Goal: Information Seeking & Learning: Find specific page/section

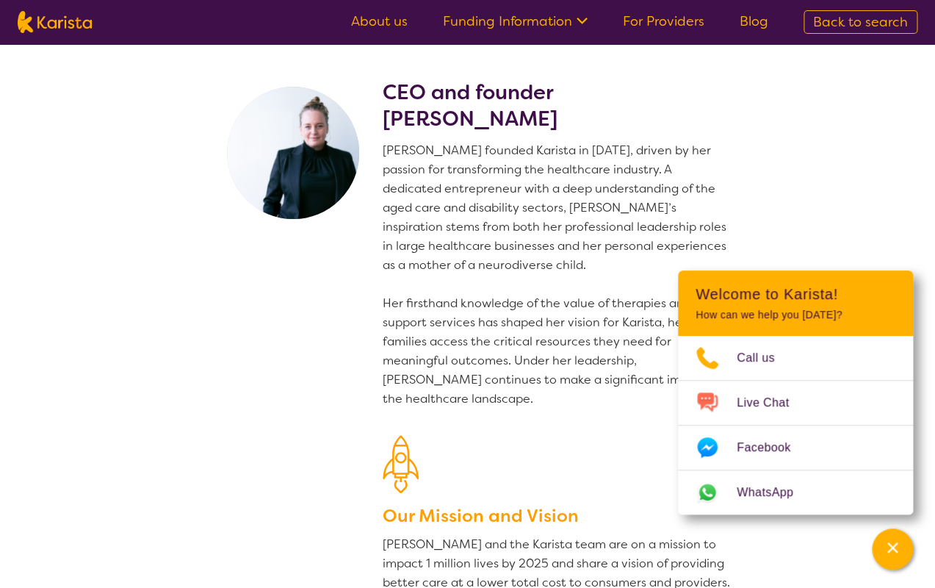
click at [630, 24] on link "For Providers" at bounding box center [664, 21] width 82 height 18
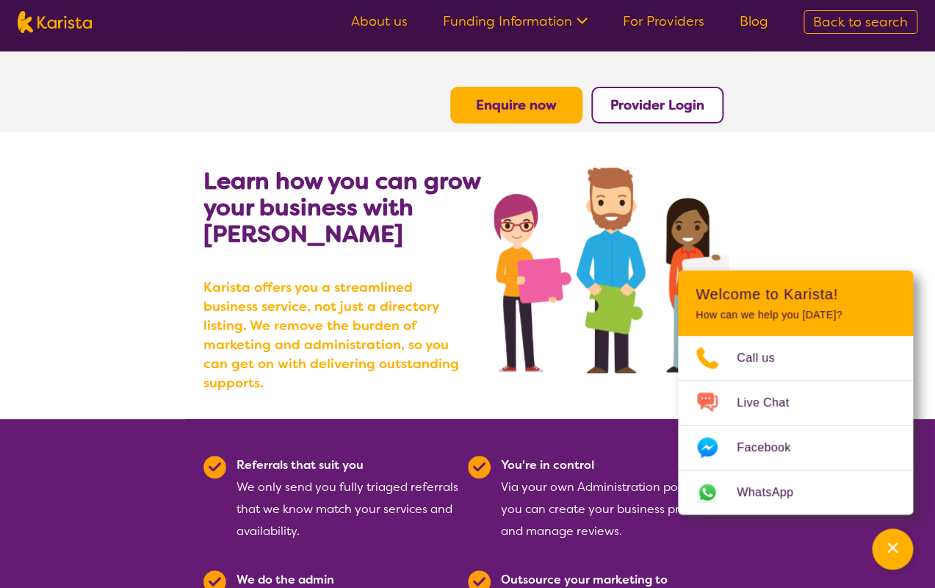
click at [408, 341] on b "Karista offers you a streamlined business service, not just a directory listing…" at bounding box center [335, 335] width 264 height 115
click at [379, 17] on link "About us" at bounding box center [379, 21] width 57 height 18
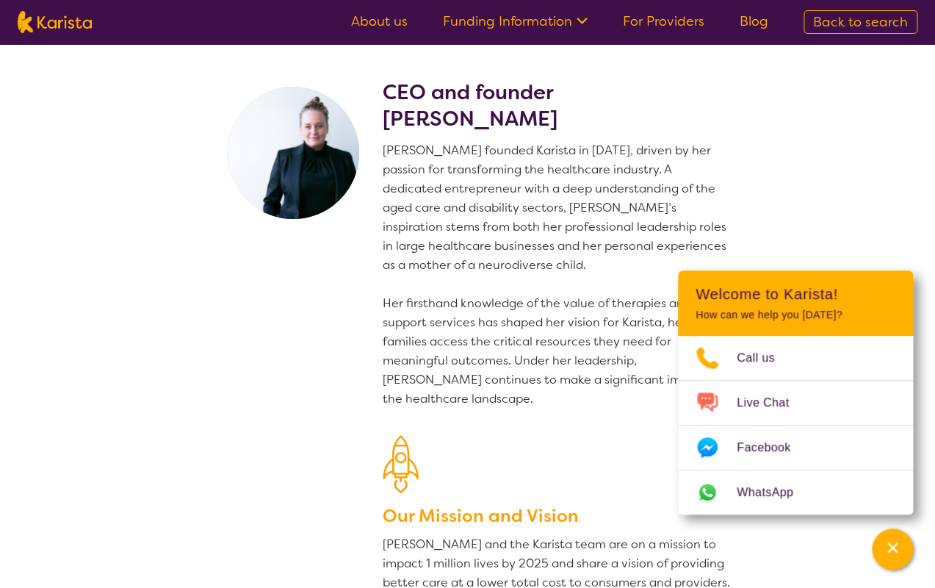
click at [527, 400] on div "CEO and founder Danielle Bodinnar Danielle founded Karista in 2016, driven by h…" at bounding box center [558, 375] width 350 height 593
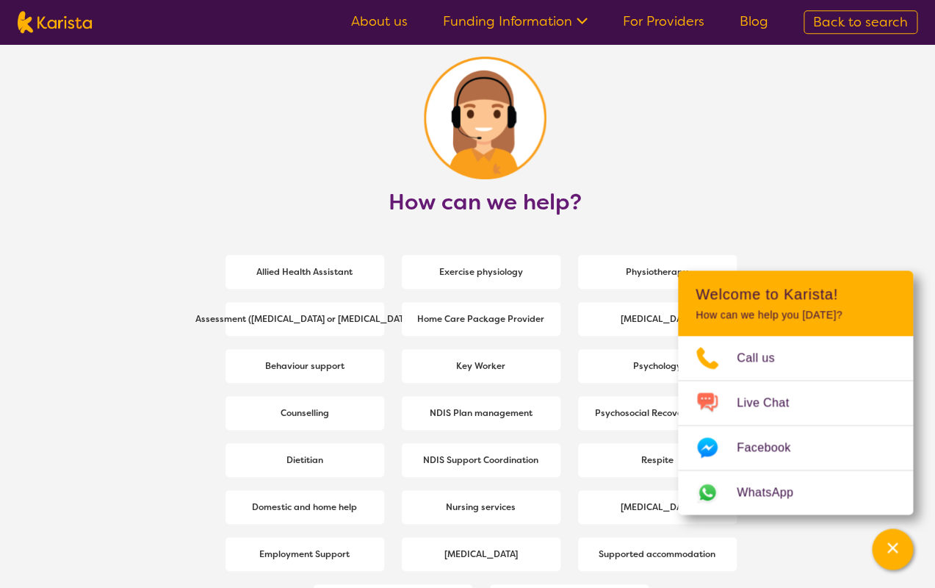
scroll to position [1904, 0]
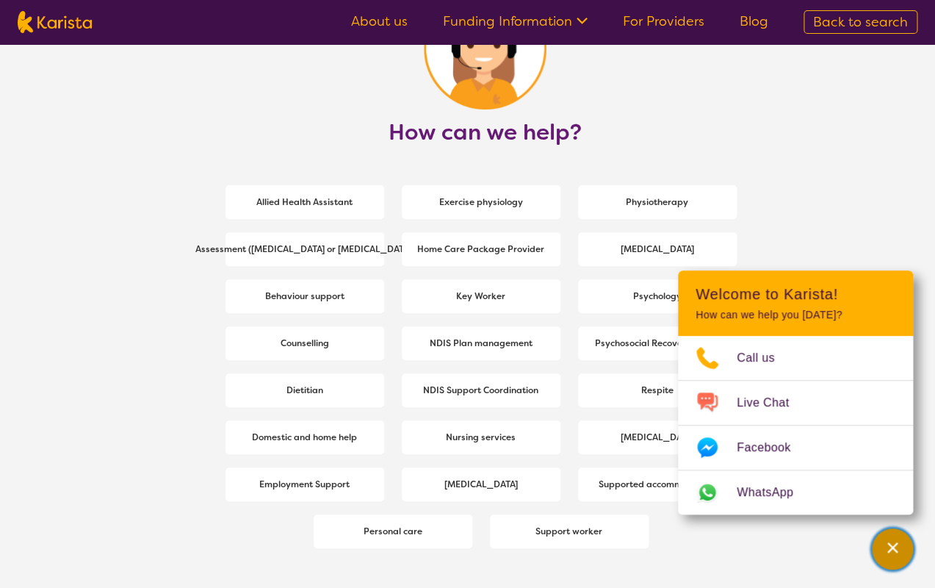
click at [892, 552] on icon "Channel Menu" at bounding box center [892, 547] width 15 height 15
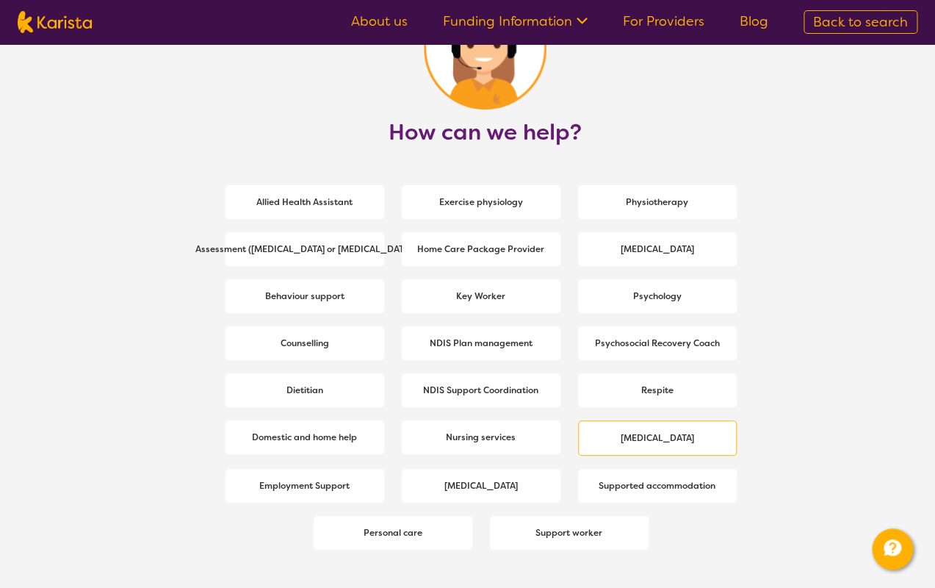
click at [665, 432] on b "[MEDICAL_DATA]" at bounding box center [657, 438] width 73 height 12
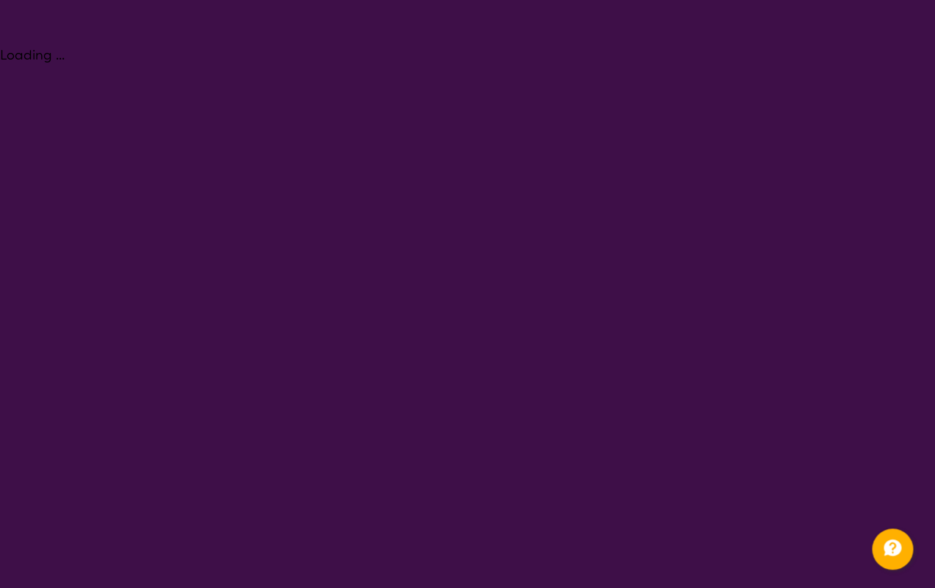
select select "[MEDICAL_DATA]"
select select "NDIS"
select select "[MEDICAL_DATA]"
select select "NDIS"
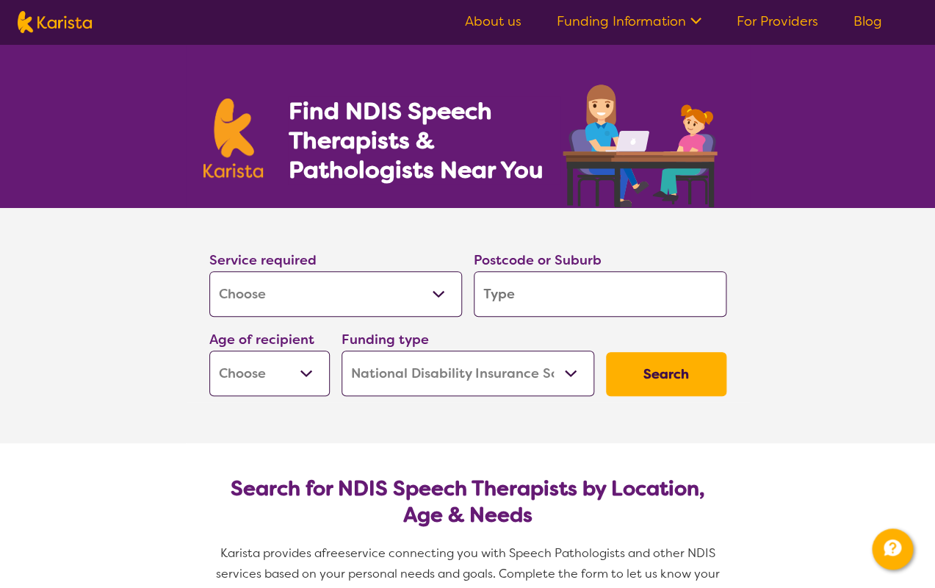
click at [526, 292] on input "search" at bounding box center [600, 294] width 253 height 46
type input "3"
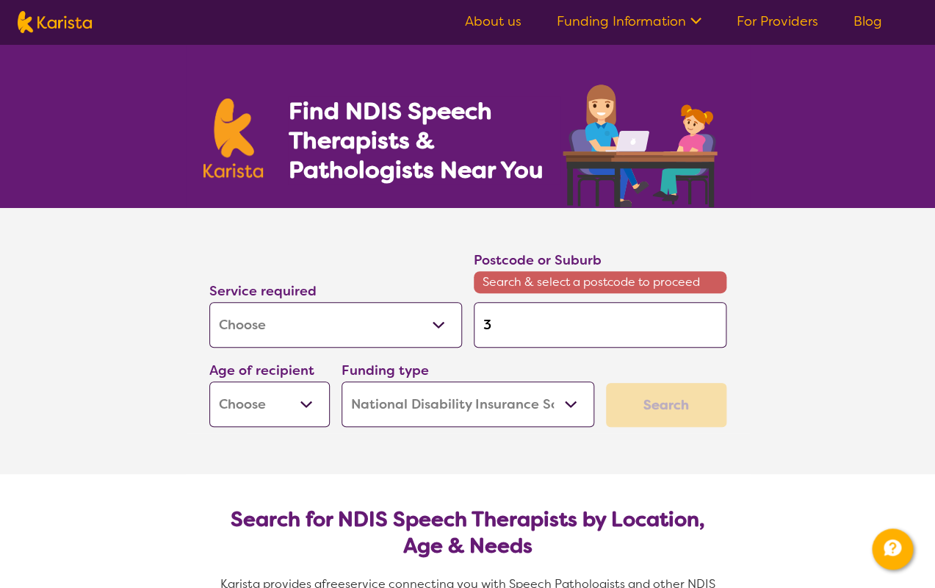
type input "36"
type input "363"
type input "3630"
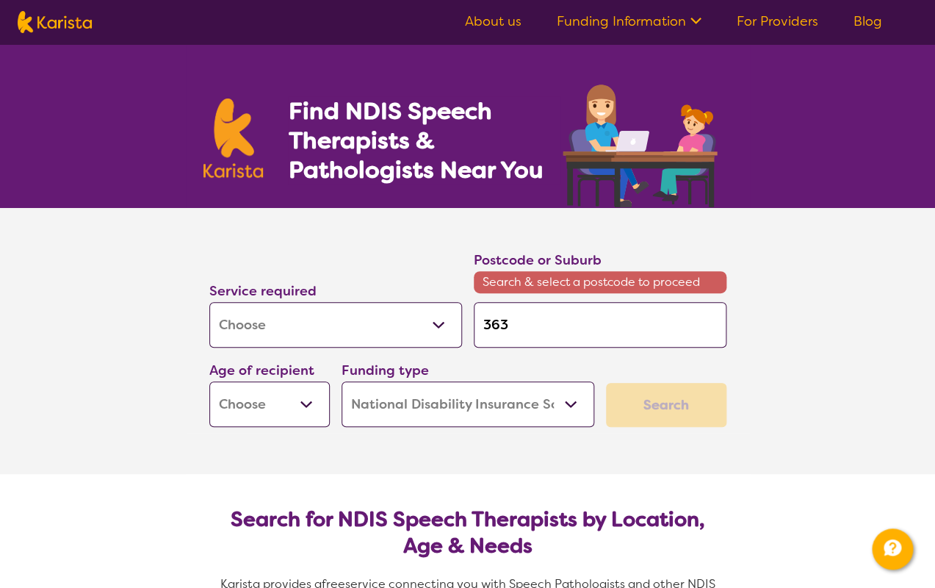
type input "3630"
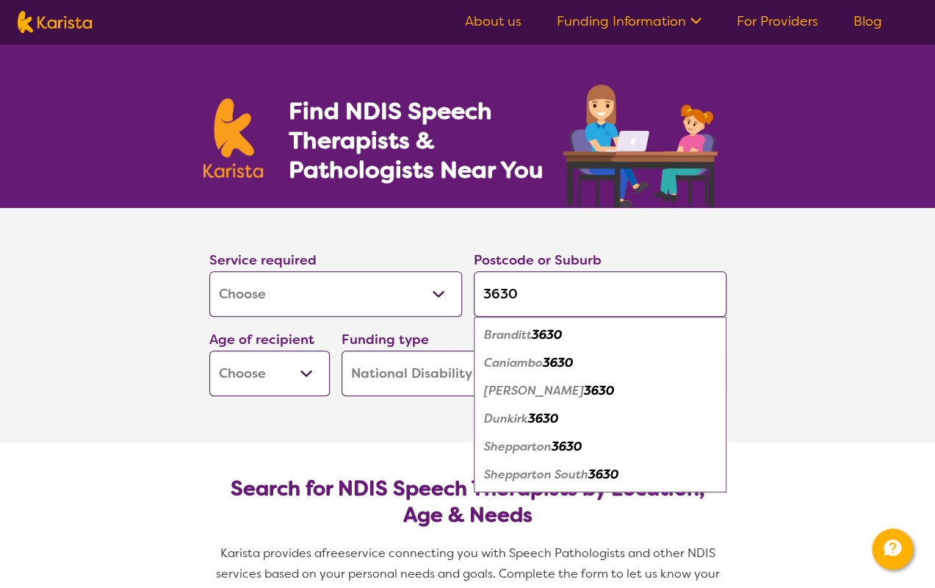
type input "3630"
click at [546, 452] on em "Shepparton" at bounding box center [518, 445] width 68 height 15
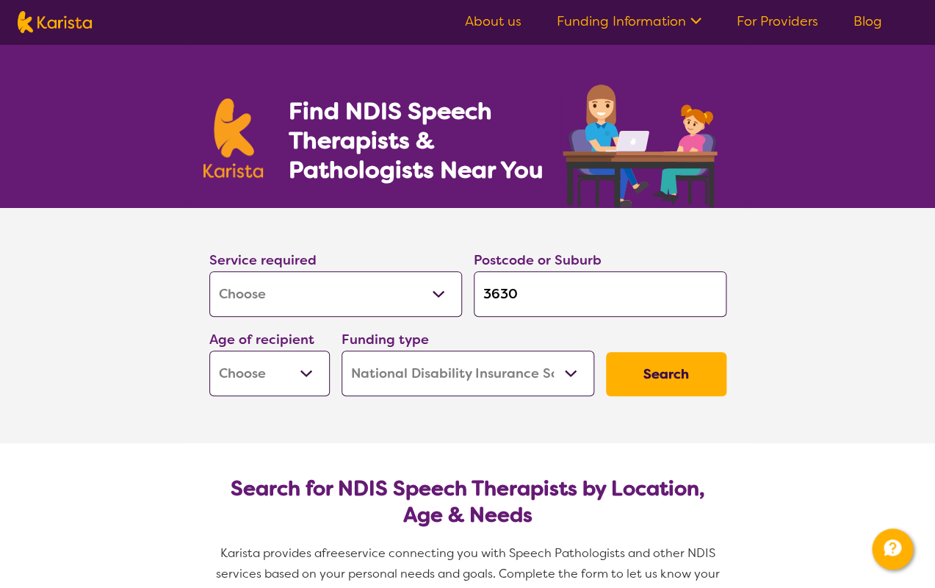
select select "CH"
click option "Child - 10 to 11" at bounding box center [0, 0] width 0 height 0
select select "CH"
click option "National Disability Insurance Scheme (NDIS)" at bounding box center [0, 0] width 0 height 0
click at [682, 373] on button "Search" at bounding box center [666, 374] width 120 height 44
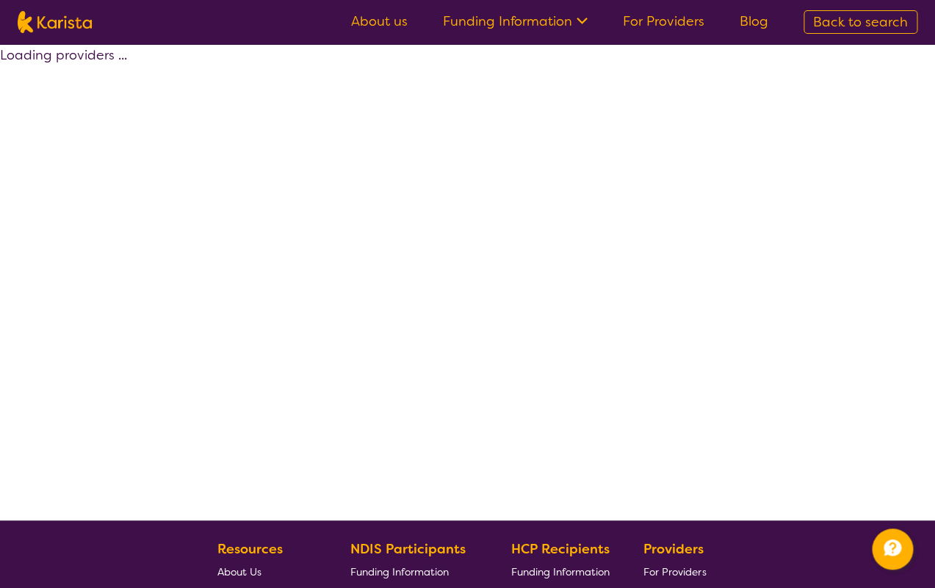
select select "by_score"
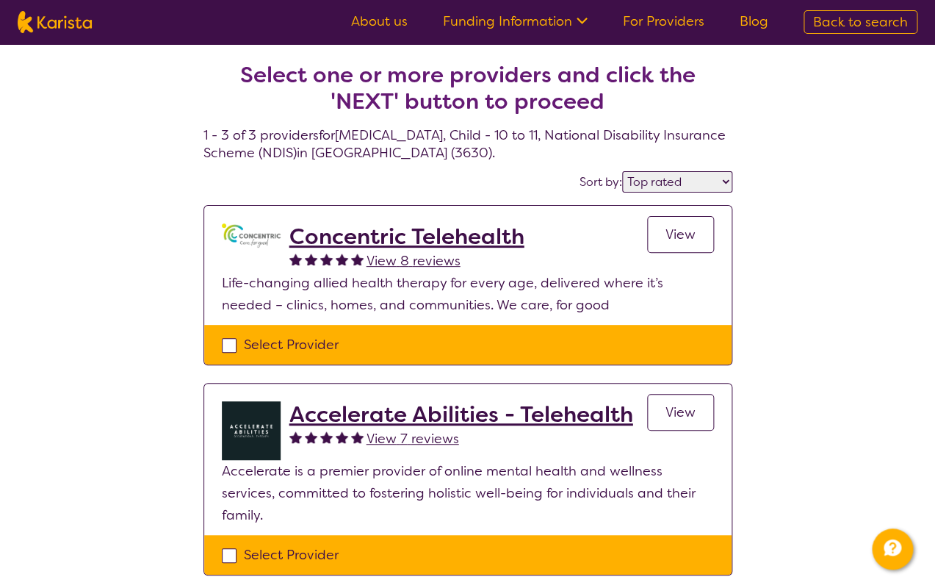
click at [825, 292] on div "Select one or more providers and click the 'NEXT' button to proceed 1 - 3 of 3 …" at bounding box center [467, 436] width 935 height 784
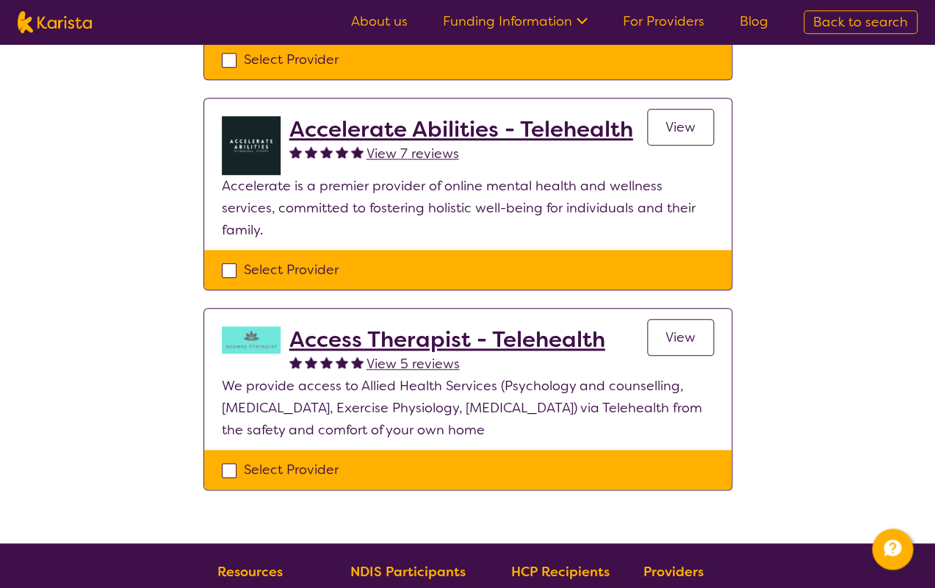
scroll to position [317, 0]
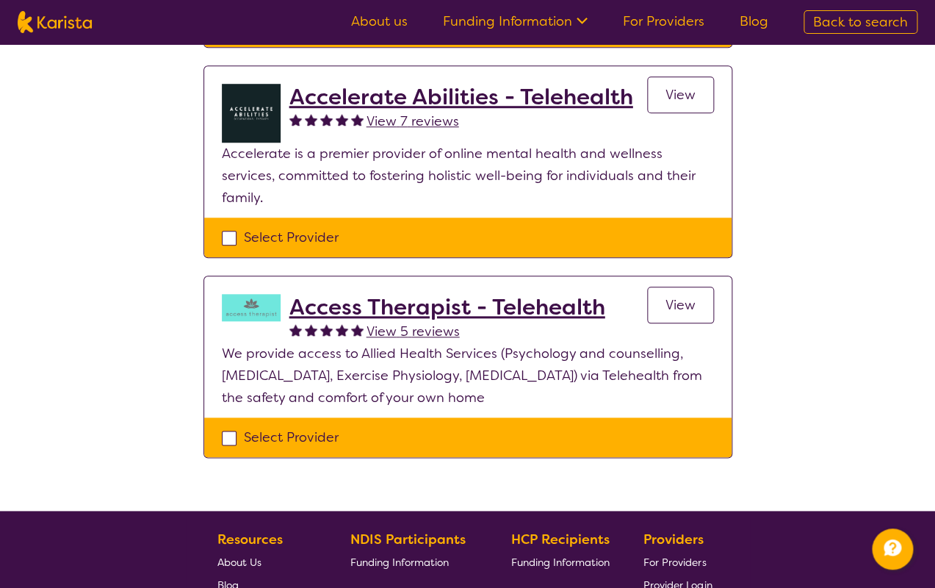
click at [795, 193] on div "Select one or more providers and click the 'NEXT' button to proceed 1 - 3 of 3 …" at bounding box center [467, 119] width 935 height 784
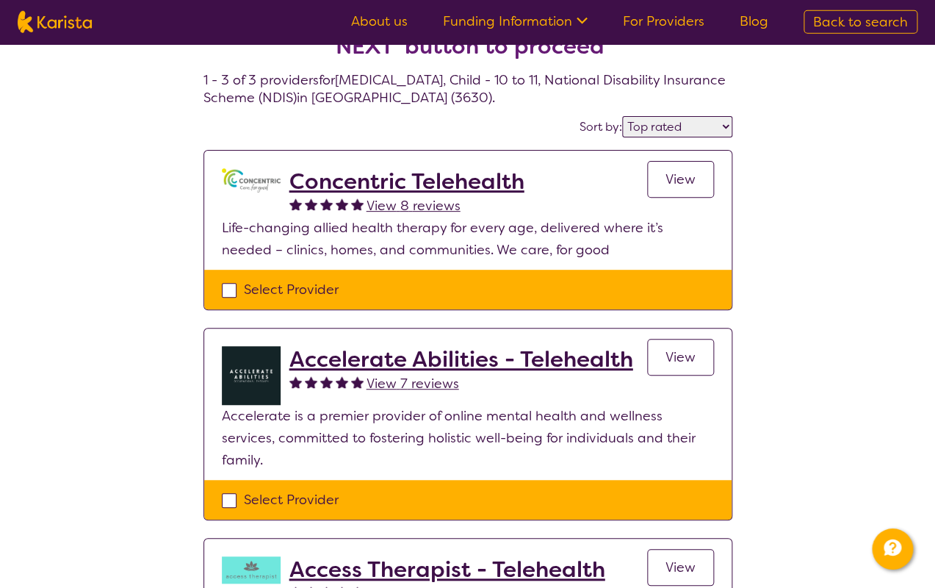
scroll to position [35, 0]
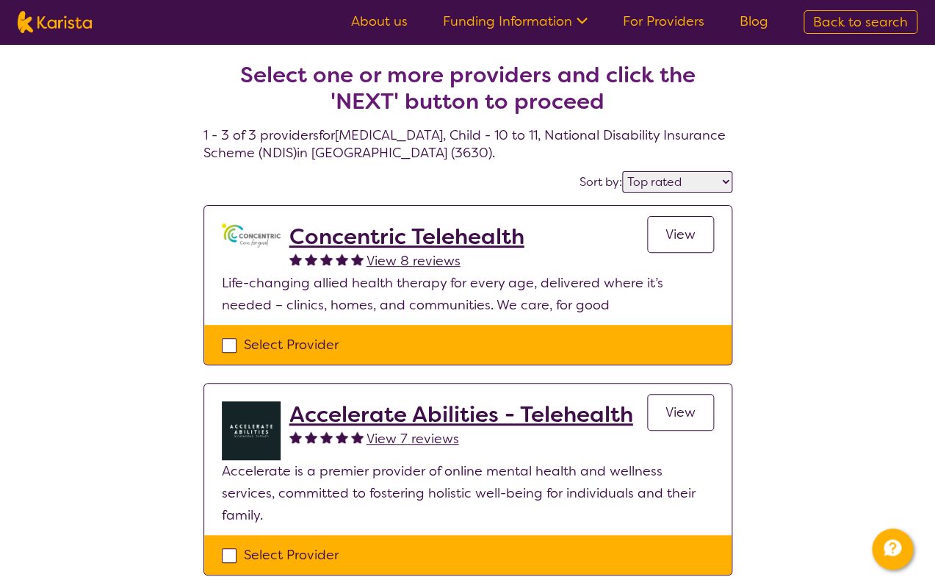
select select "[MEDICAL_DATA]"
select select "CH"
select select "NDIS"
select select "[MEDICAL_DATA]"
select select "CH"
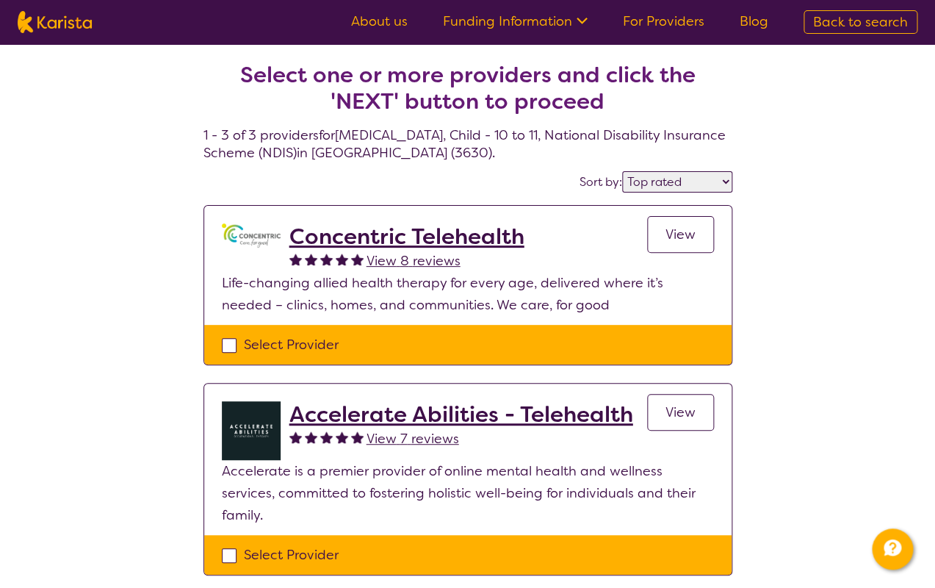
select select "NDIS"
